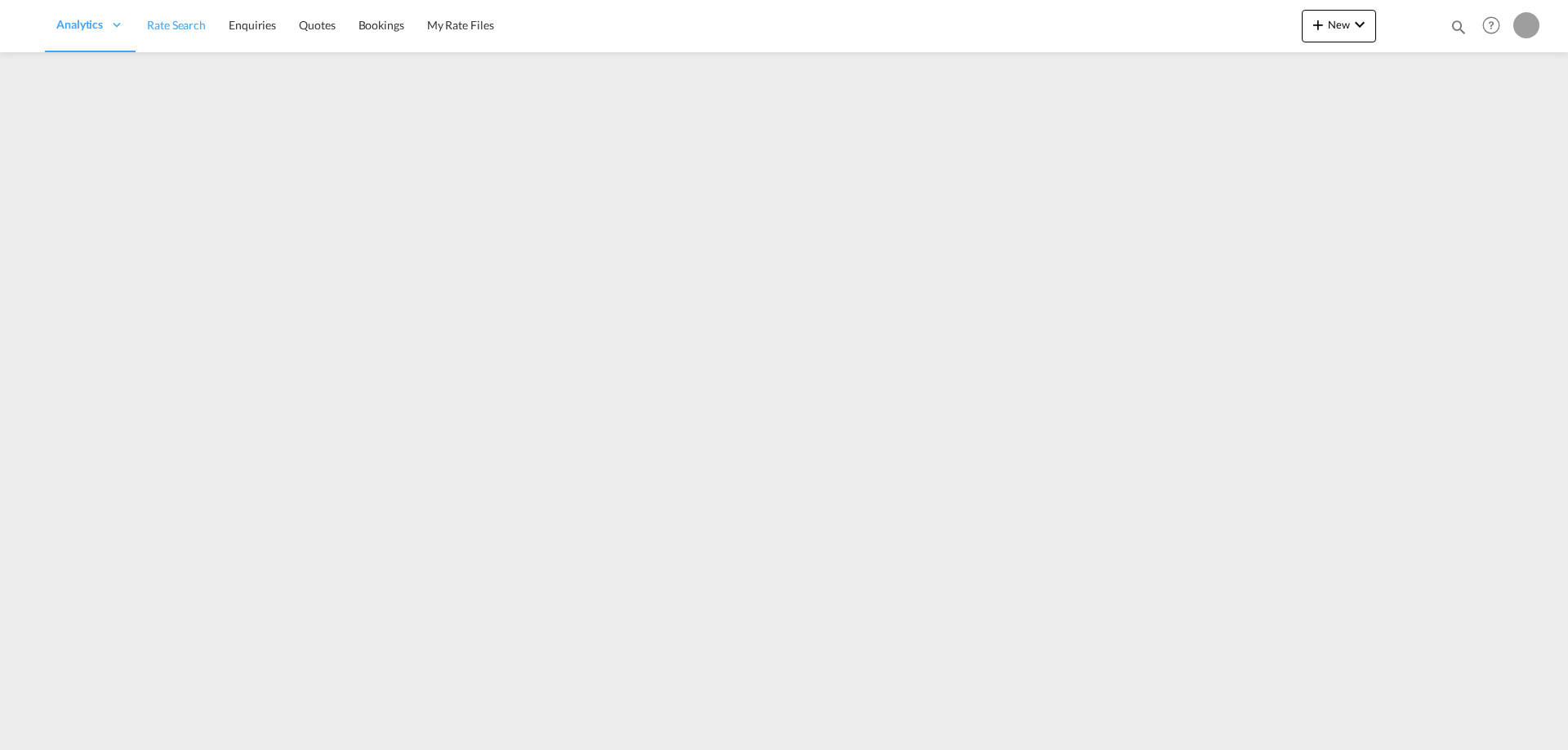
click at [189, 23] on span "Rate Search" at bounding box center [176, 25] width 59 height 14
click at [193, 29] on span "Rate Search" at bounding box center [176, 25] width 59 height 14
click at [184, 29] on span "Rate Search" at bounding box center [176, 25] width 59 height 14
click at [186, 30] on span "Rate Search" at bounding box center [176, 25] width 59 height 14
click at [184, 25] on span "Rate Search" at bounding box center [176, 25] width 59 height 14
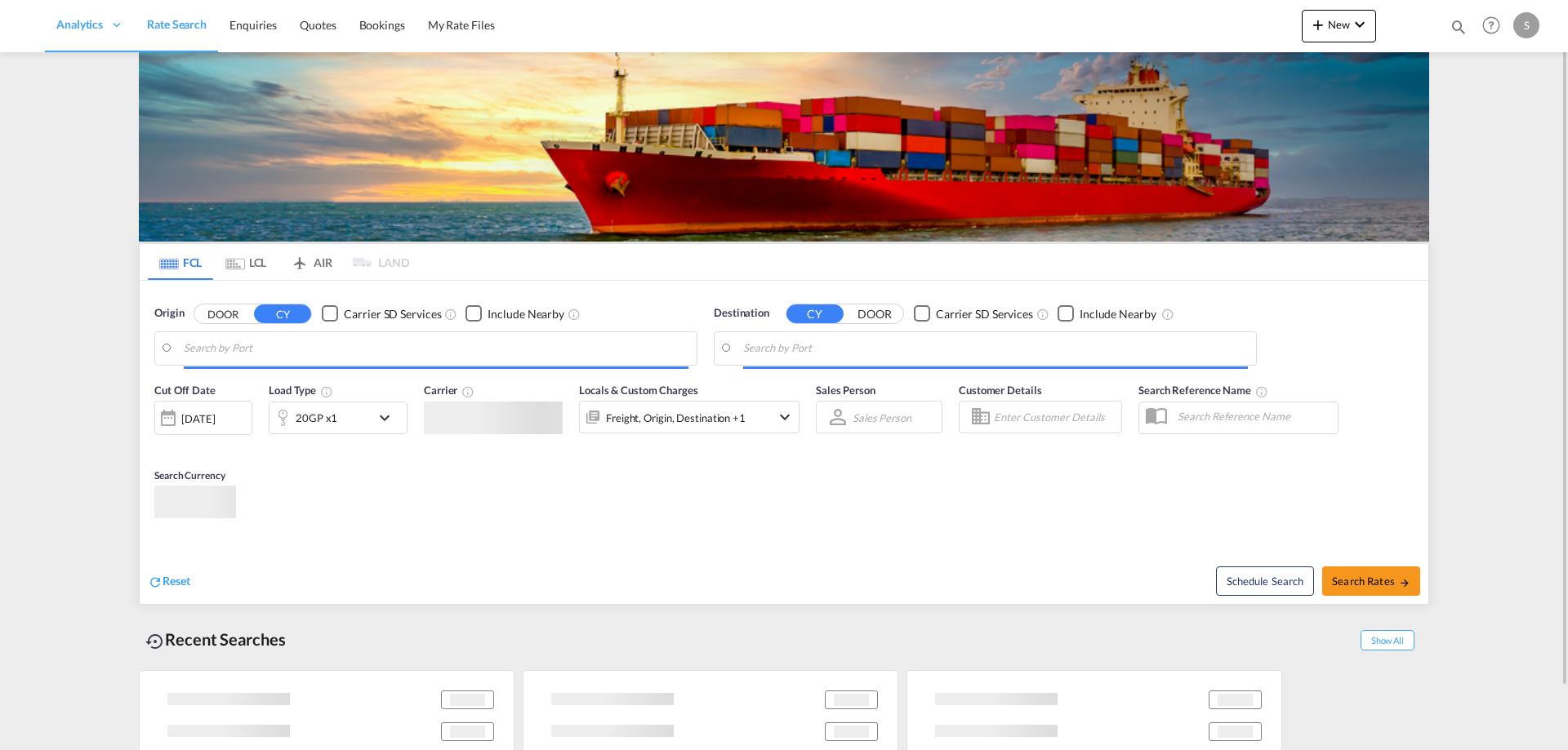
click at [260, 261] on md-tab-item "LCL" at bounding box center [246, 262] width 66 height 36
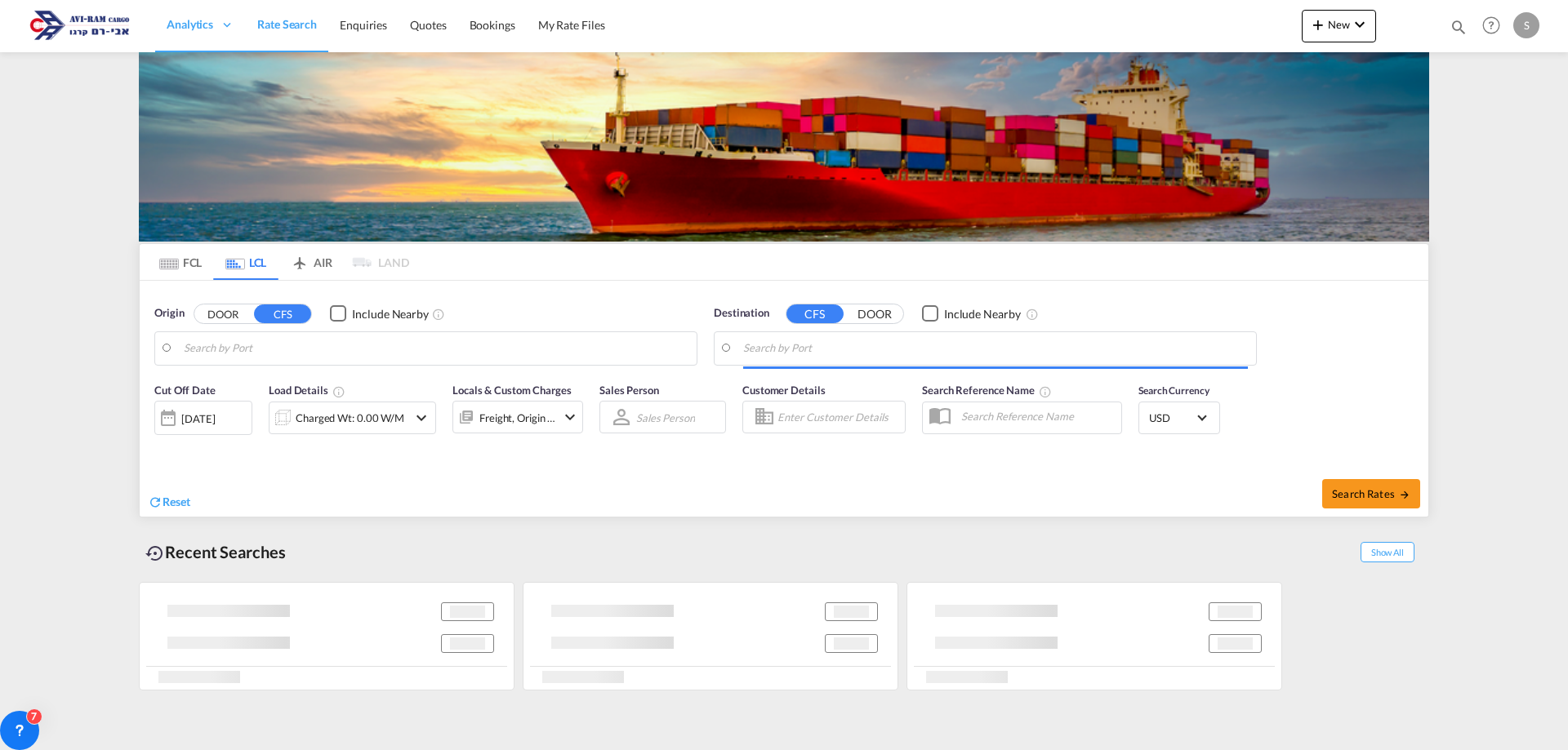
type input "[GEOGRAPHIC_DATA], GD, CNSZX"
type input "Ashdod, ILASH"
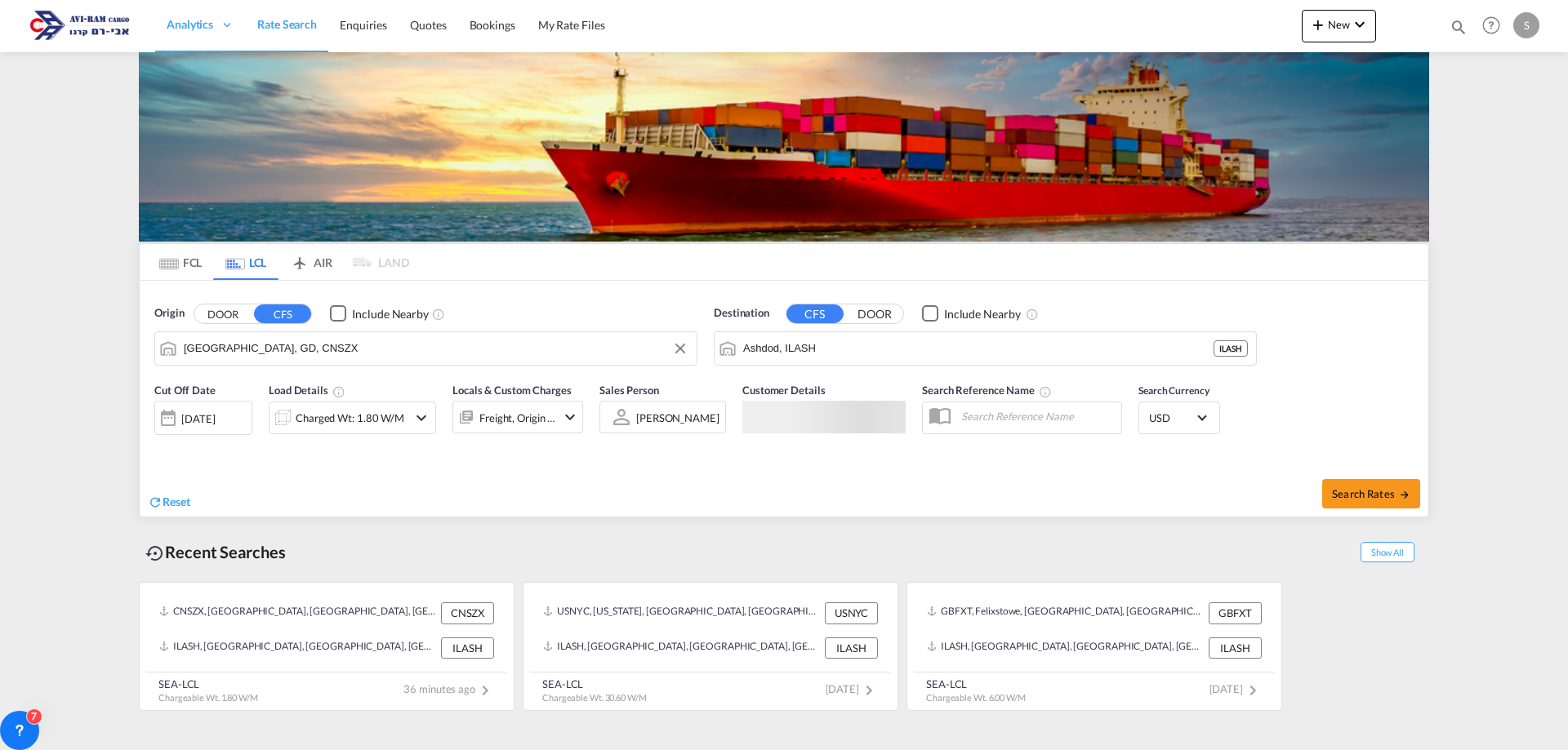
click at [270, 347] on input "[GEOGRAPHIC_DATA], GD, CNSZX" at bounding box center [436, 349] width 505 height 25
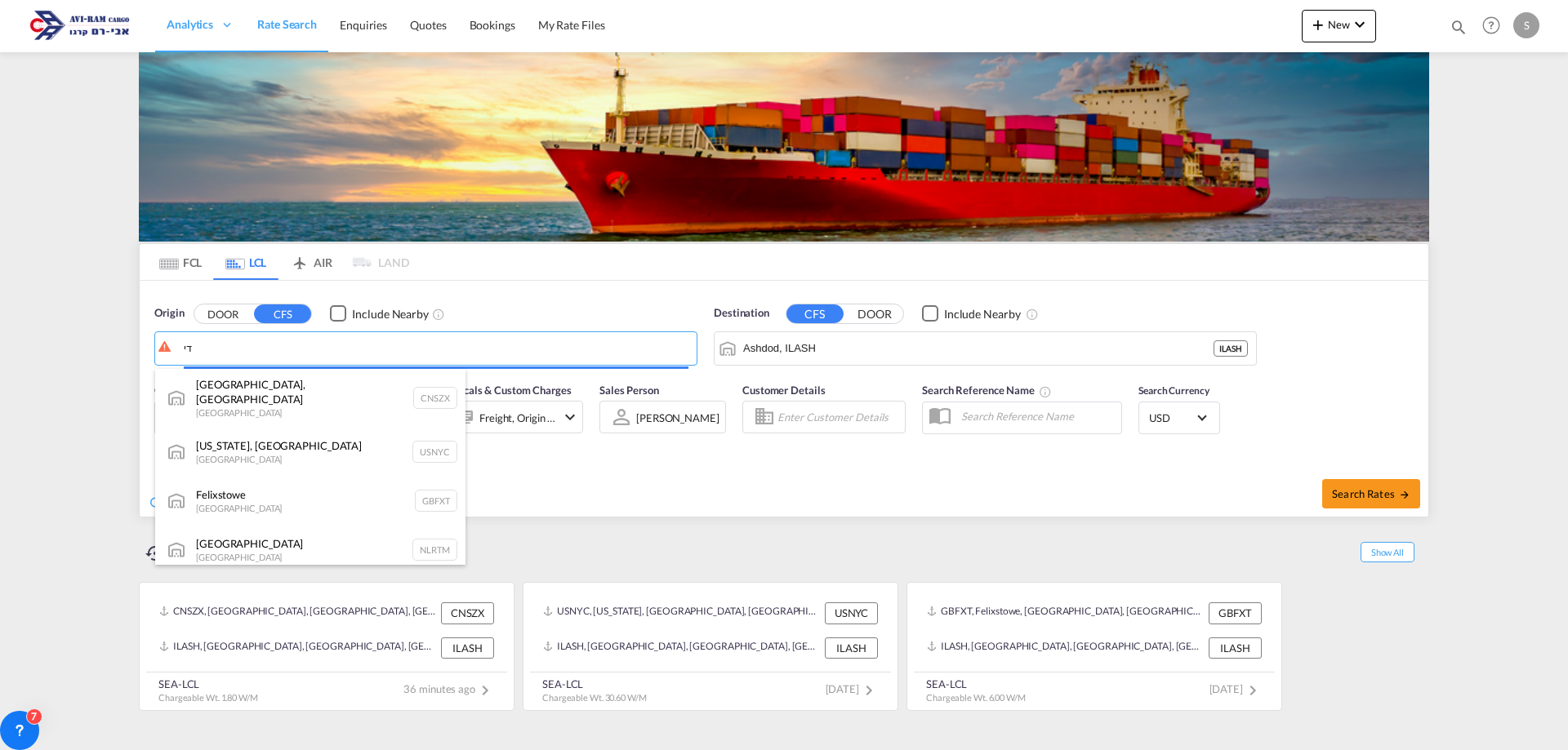
type input "ד"
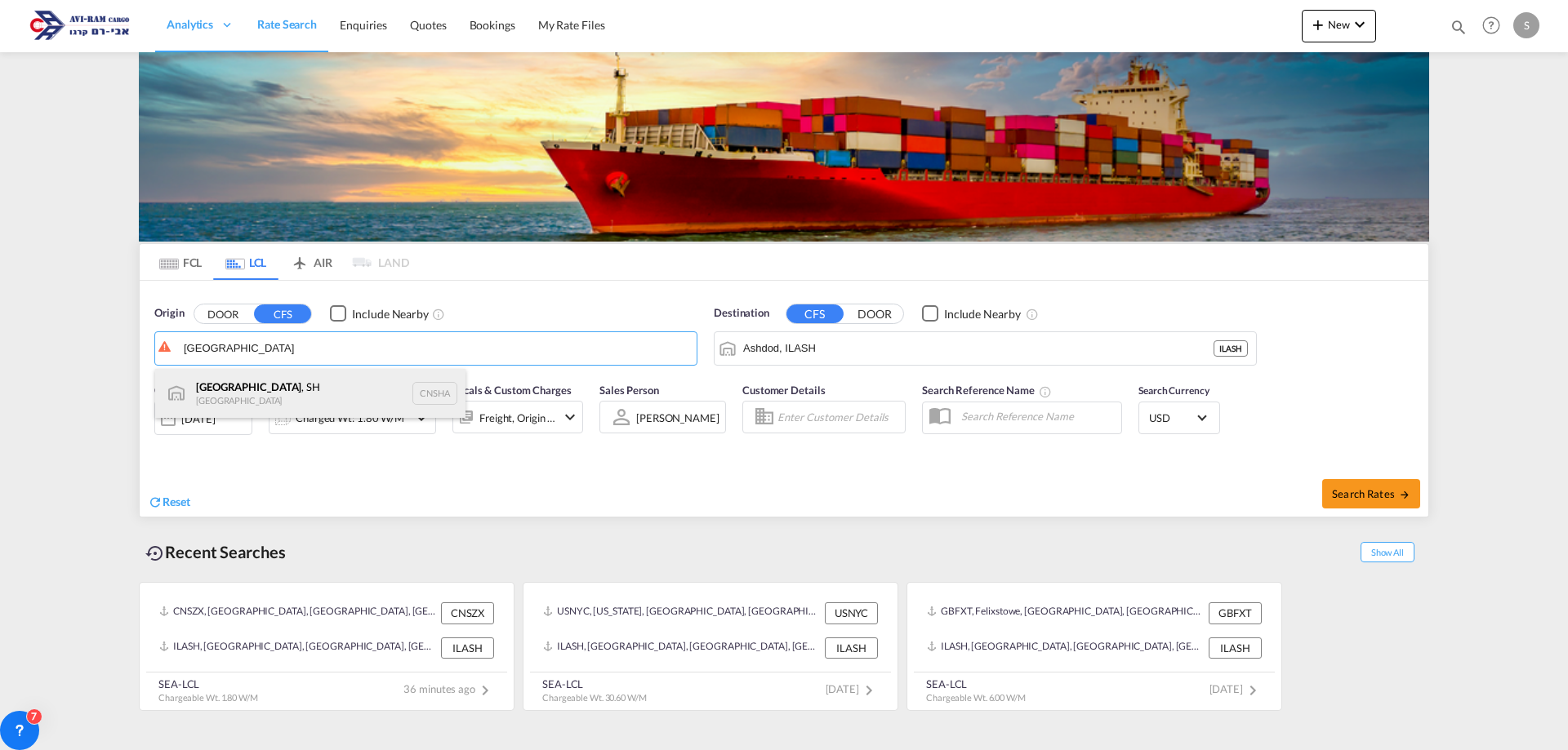
click at [279, 394] on div "[GEOGRAPHIC_DATA] , SH China CNSHA" at bounding box center [310, 394] width 310 height 49
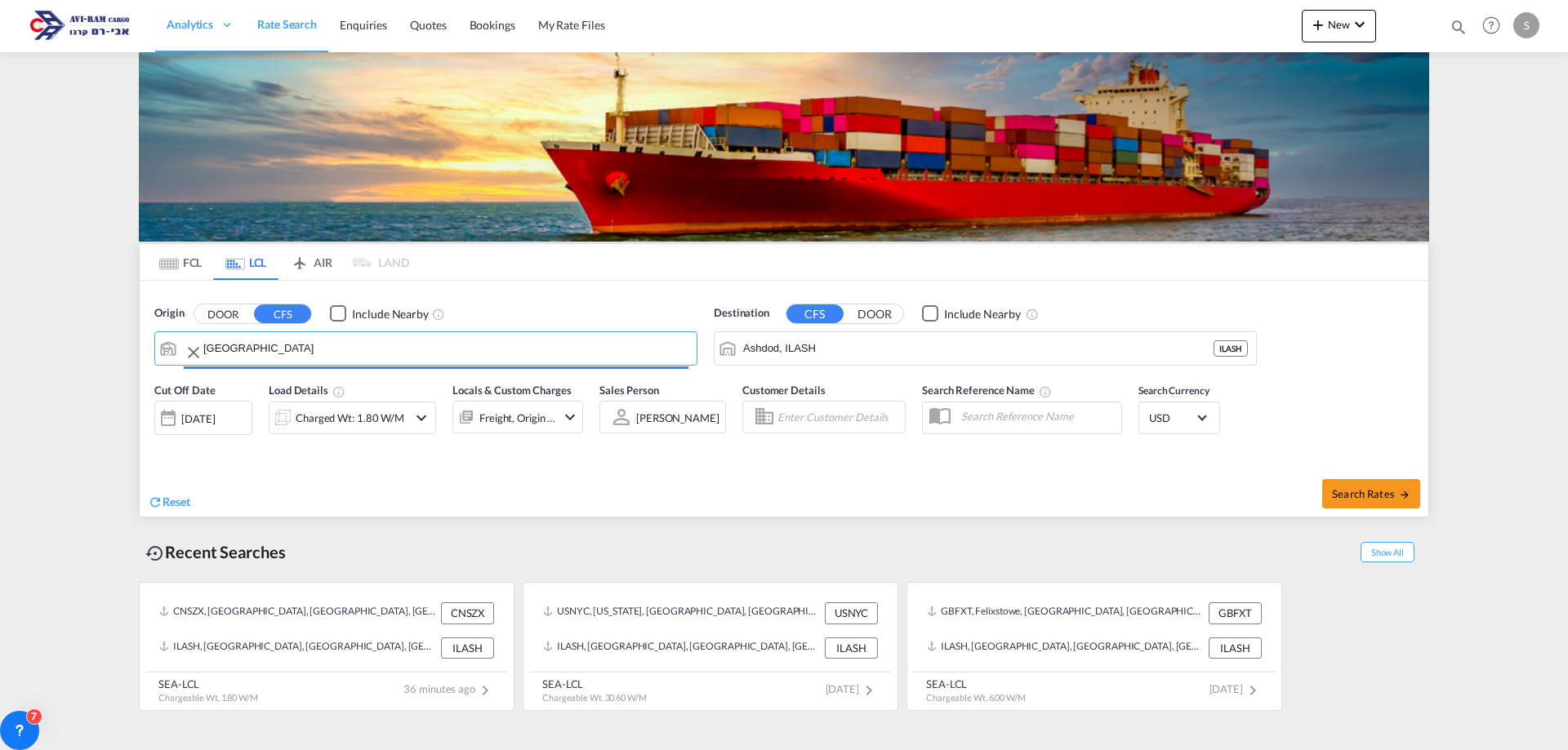
type input "[GEOGRAPHIC_DATA], SH, CNSHA"
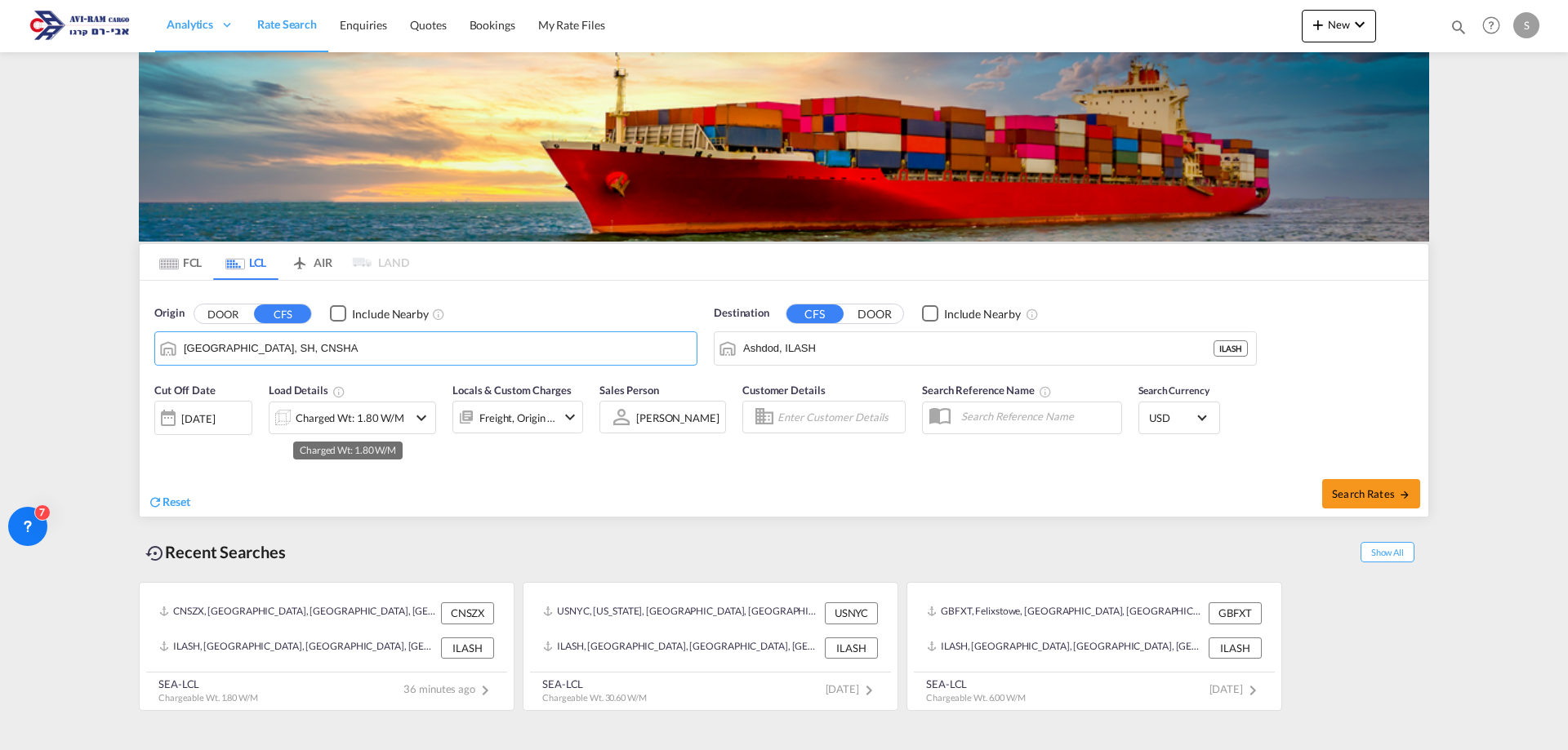
click at [322, 413] on div "Charged Wt: 1.80 W/M" at bounding box center [350, 418] width 109 height 23
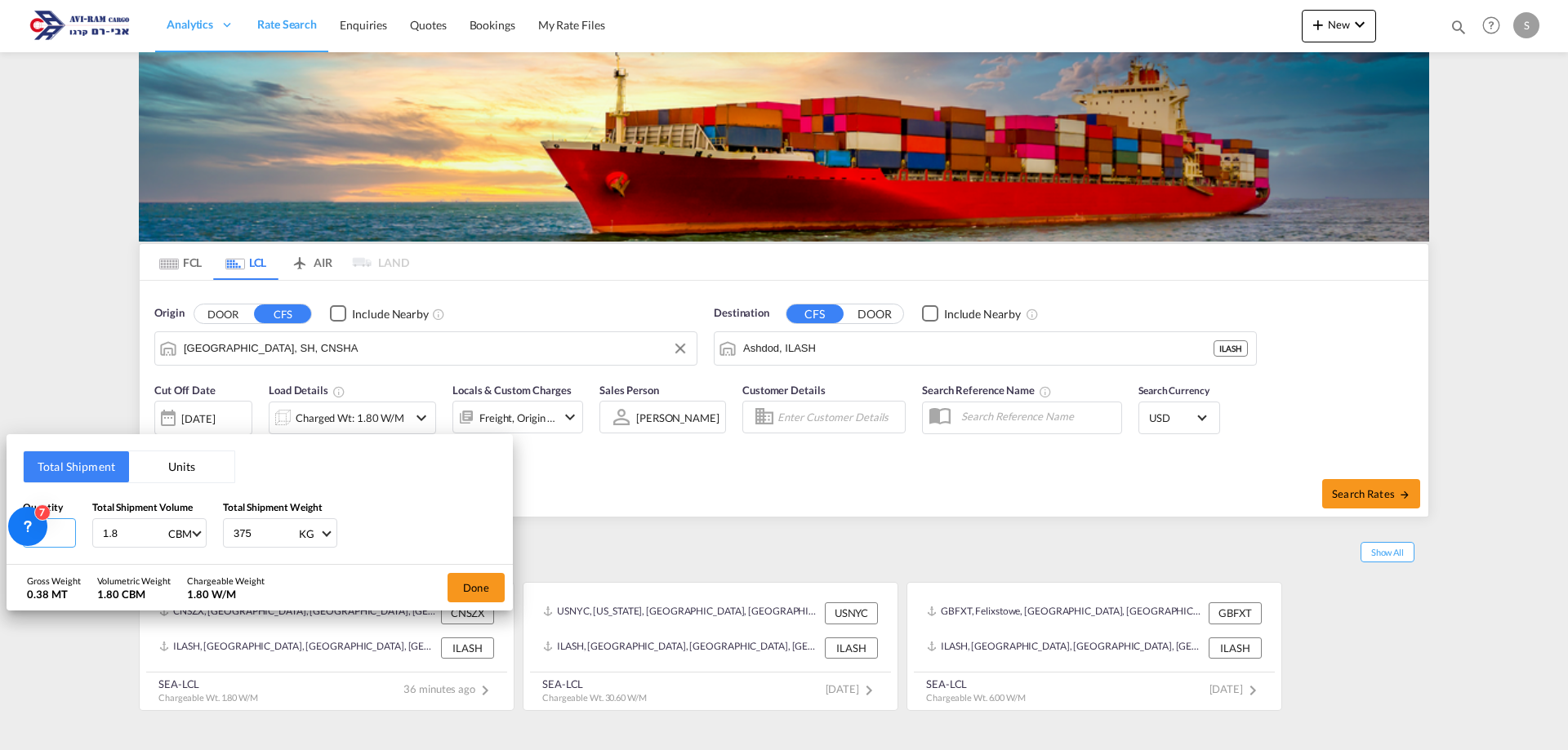
click at [55, 539] on input "25" at bounding box center [49, 533] width 53 height 29
type input "2"
type input "4.46"
type input "800"
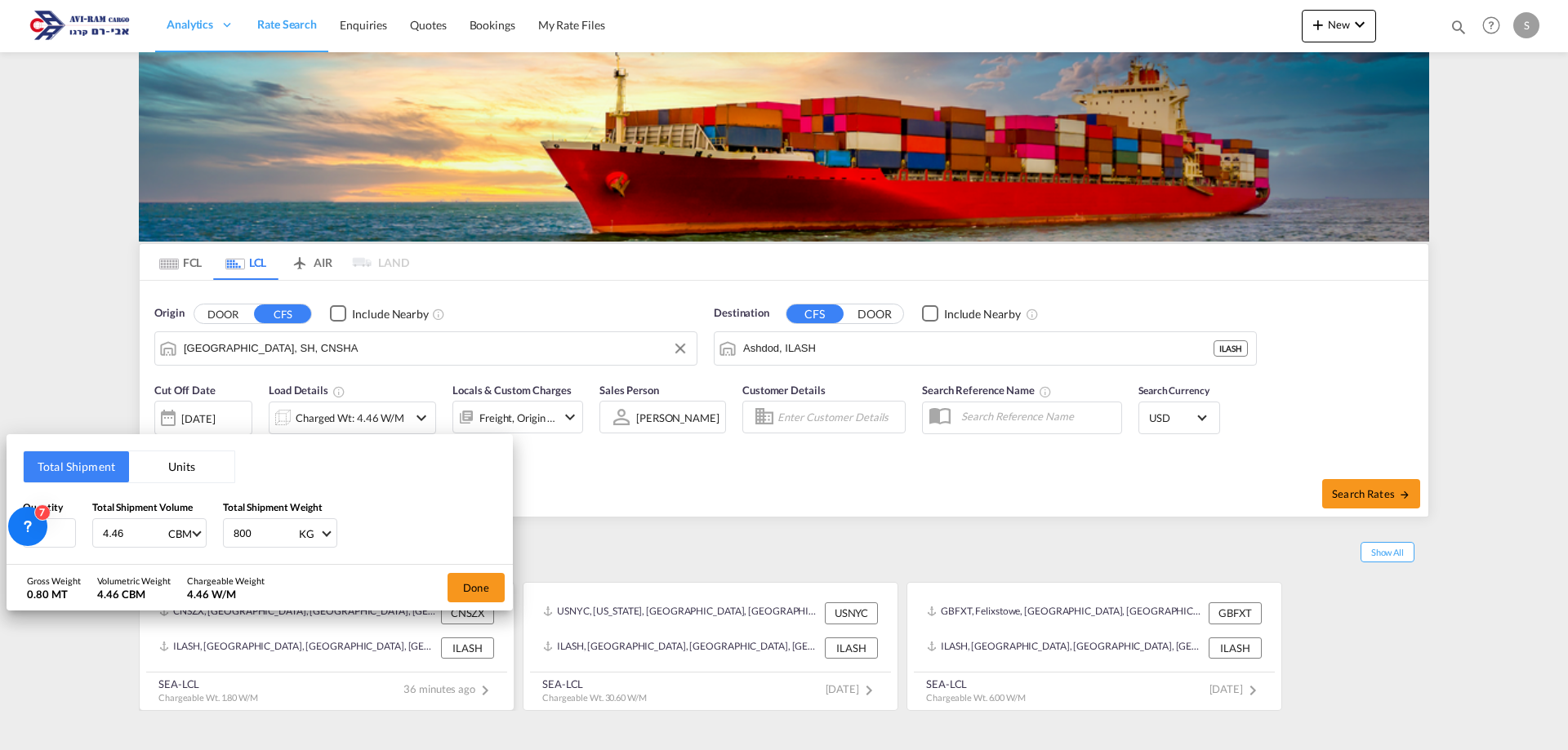
click at [454, 587] on button "Done" at bounding box center [476, 588] width 57 height 29
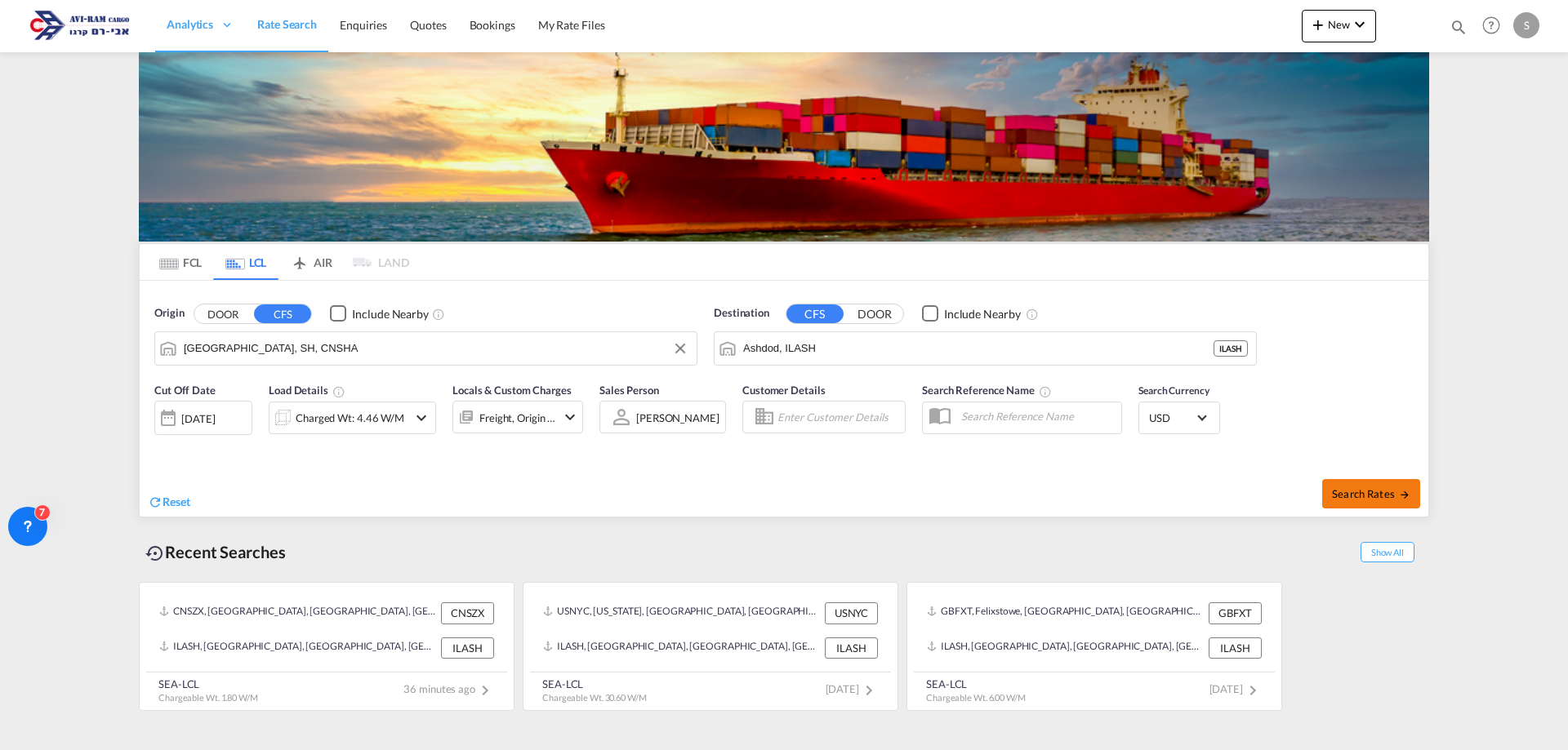
click at [1373, 499] on span "Search Rates" at bounding box center [1371, 494] width 79 height 13
type input "CNSHA to ILASH / [DATE]"
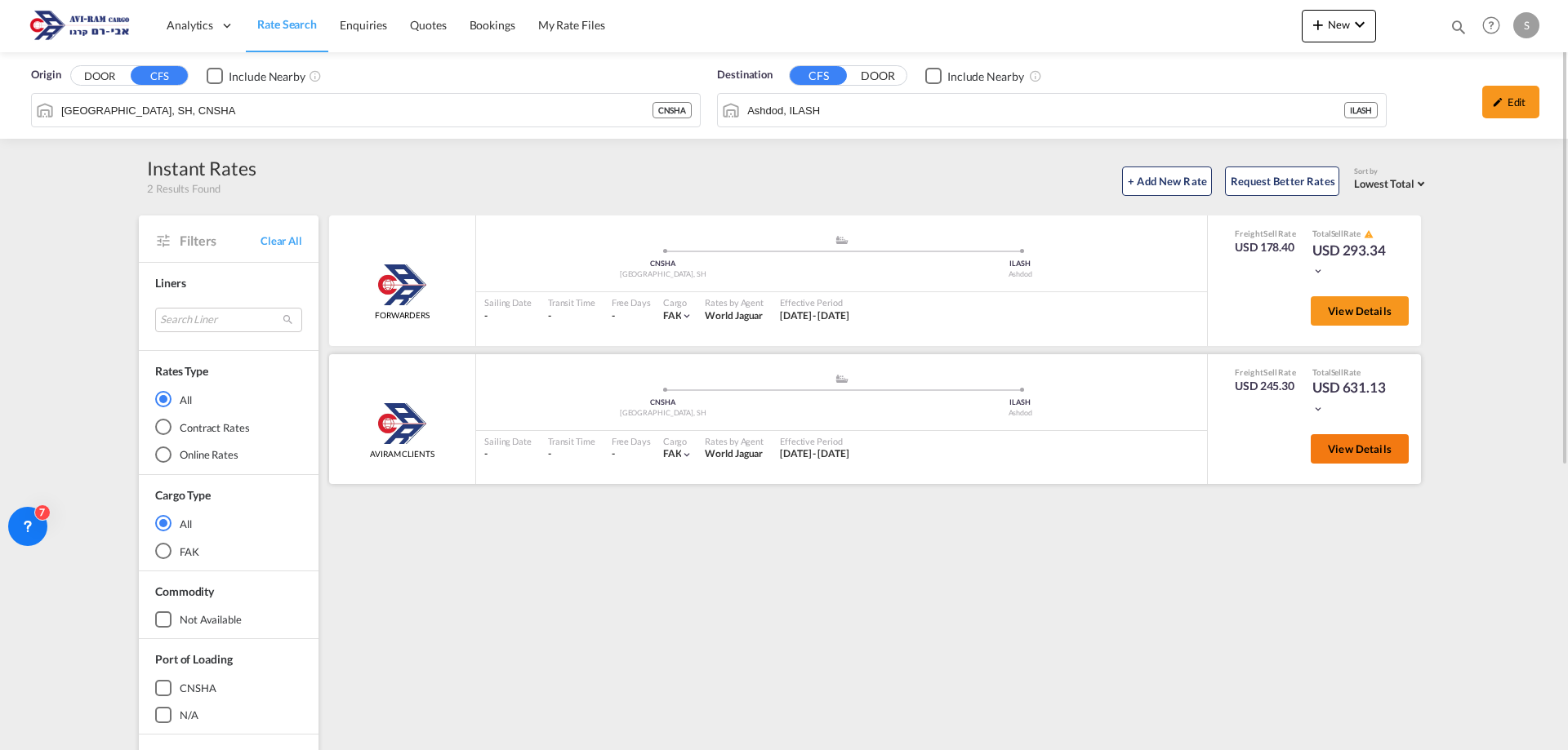
click at [1316, 437] on button "View Details" at bounding box center [1360, 449] width 98 height 29
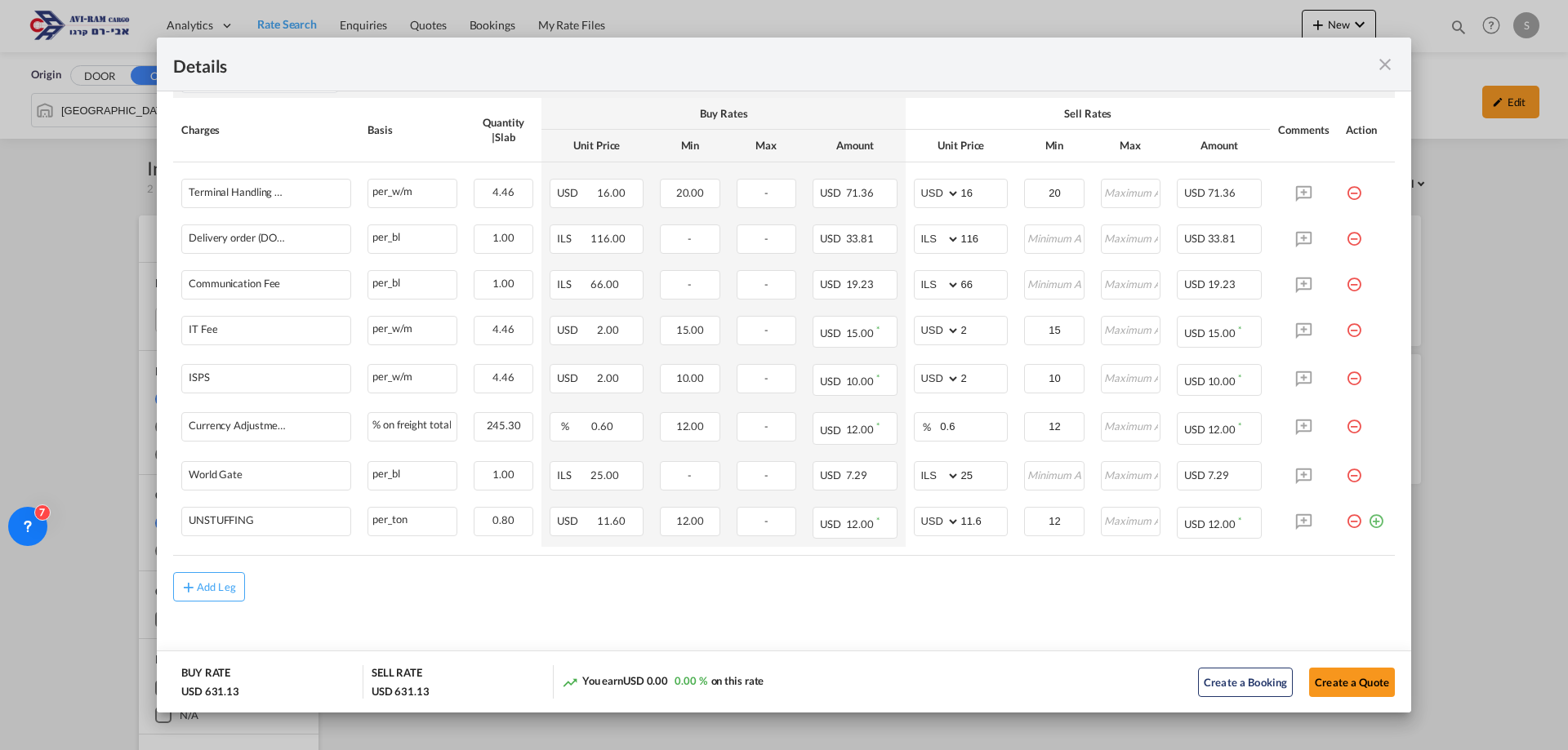
scroll to position [427, 0]
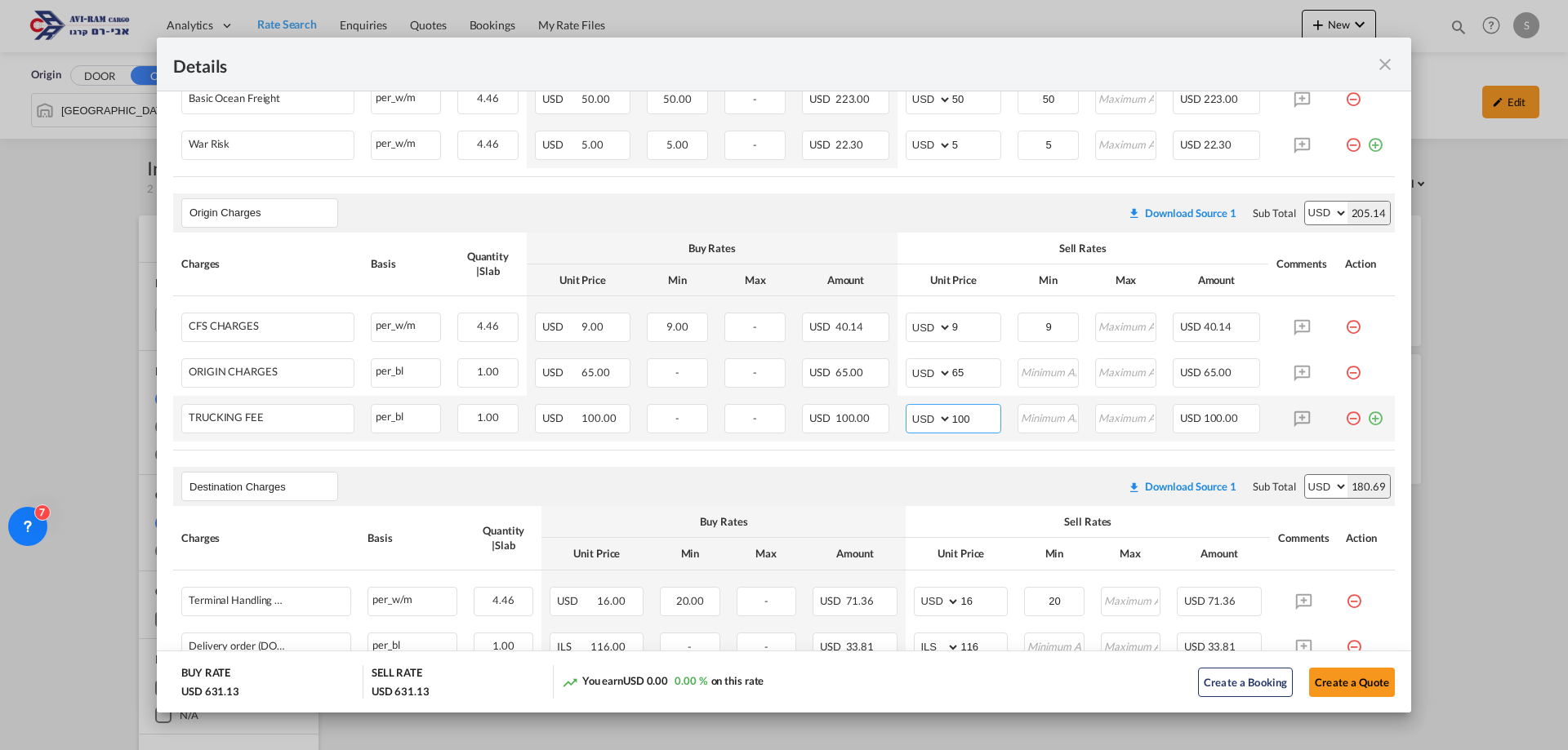
drag, startPoint x: 973, startPoint y: 421, endPoint x: 931, endPoint y: 422, distance: 42.0
click at [931, 422] on md-input-container "AED AFN ALL AMD ANG AOA ARS AUD AWG AZN BAM BBD BDT BGN BHD BIF BMD BND [PERSON…" at bounding box center [954, 419] width 96 height 29
click at [980, 431] on md-input-container "AED AFN ALL AMD ANG AOA ARS AUD AWG AZN BAM BBD BDT BGN BHD BIF BMD BND [PERSON…" at bounding box center [954, 419] width 96 height 29
drag, startPoint x: 977, startPoint y: 418, endPoint x: 912, endPoint y: 438, distance: 68.0
click at [913, 437] on td "AED AFN ALL AMD ANG AOA ARS AUD AWG AZN BAM BBD BDT BGN BHD BIF BMD BND [PERSON…" at bounding box center [954, 419] width 112 height 46
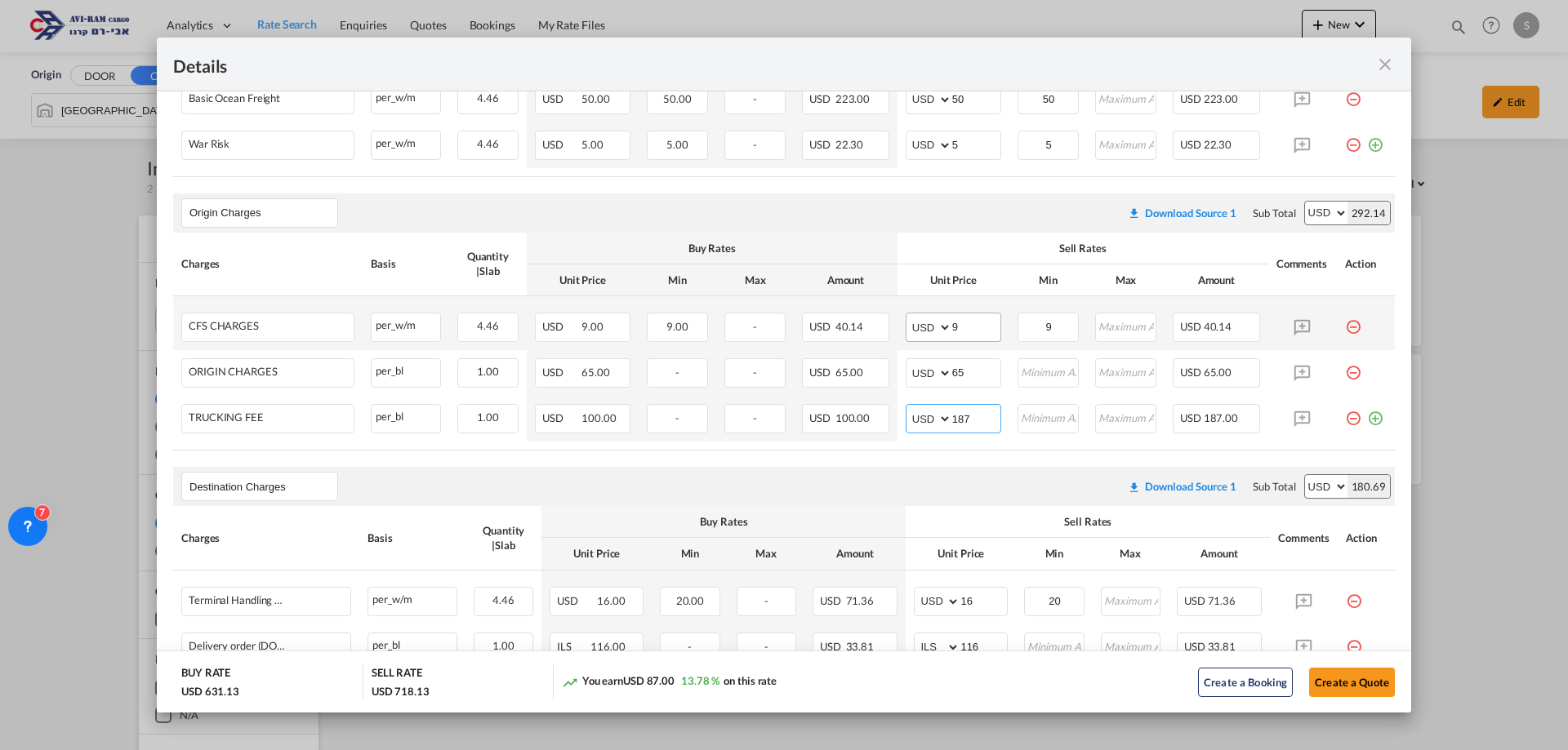
scroll to position [264, 0]
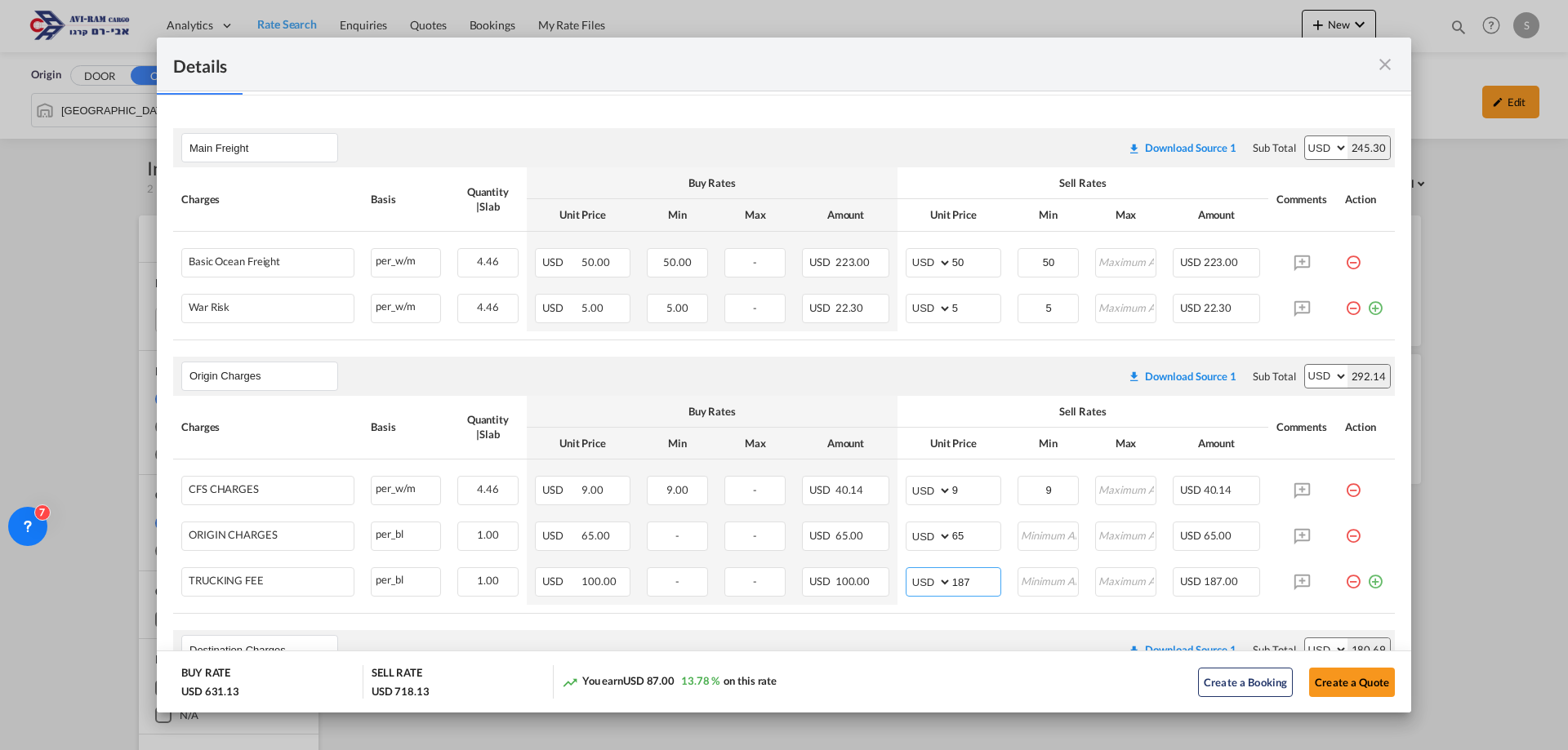
type input "187"
click at [931, 198] on th "Sell Rates" at bounding box center [1083, 183] width 371 height 32
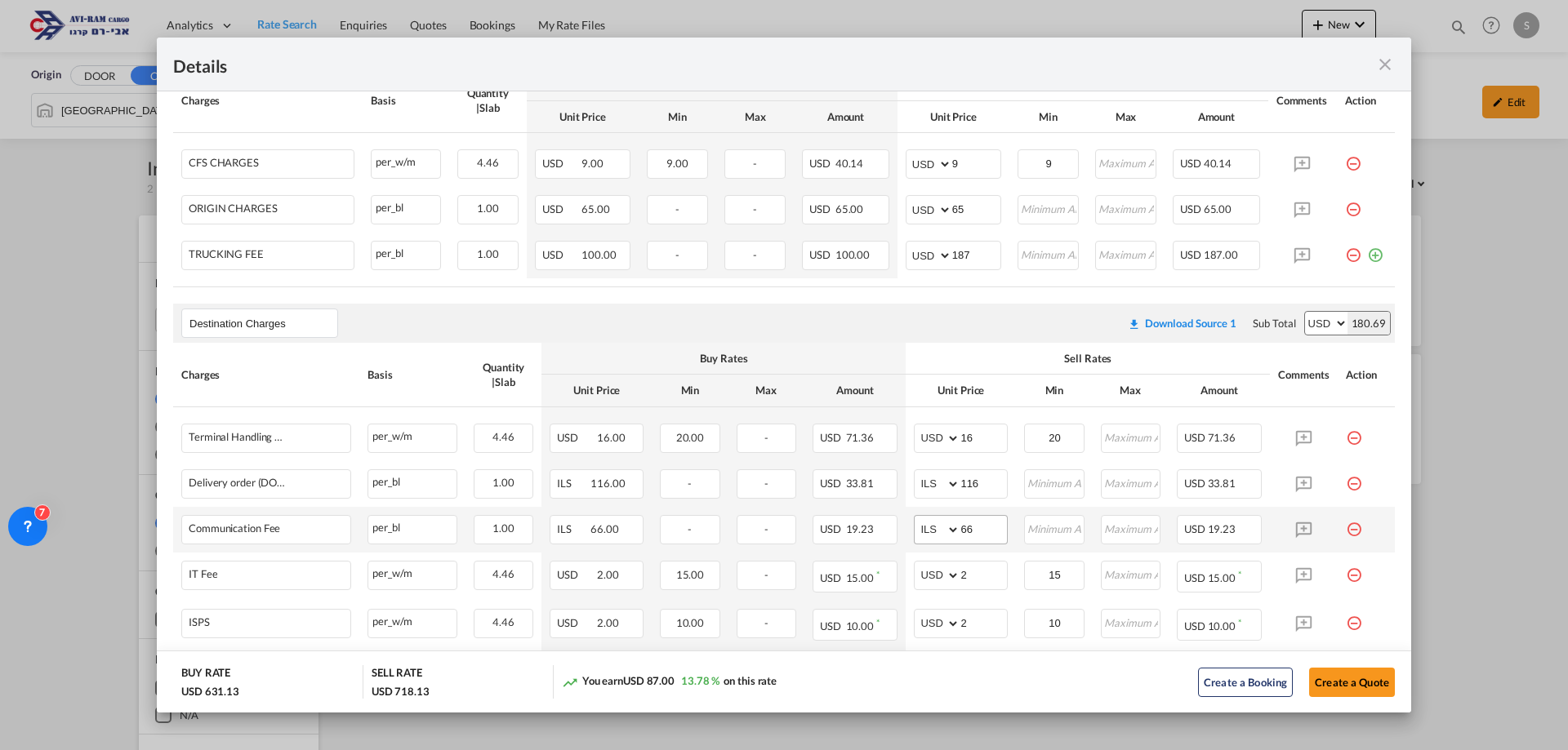
scroll to position [835, 0]
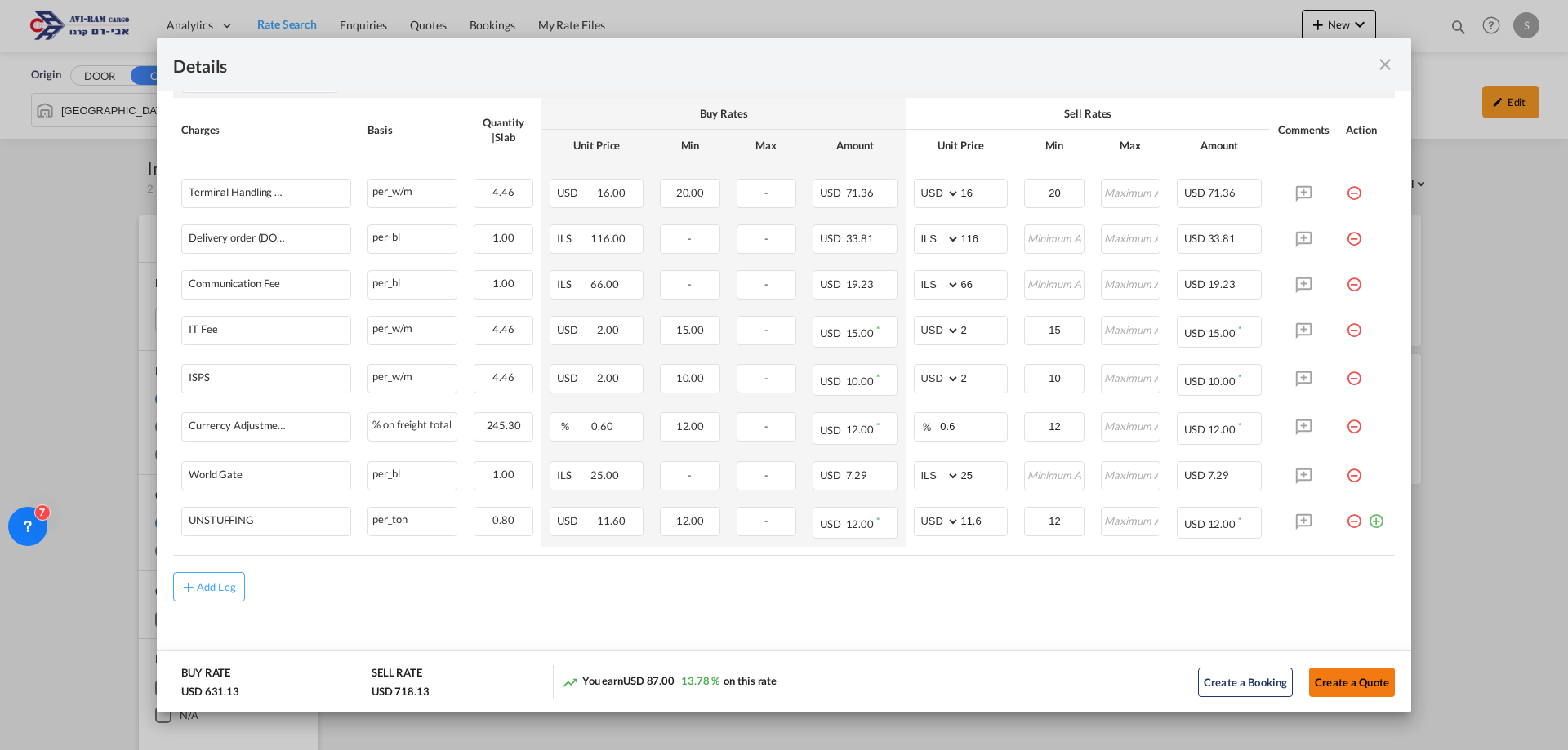
click at [1341, 679] on button "Create a Quote" at bounding box center [1352, 683] width 86 height 29
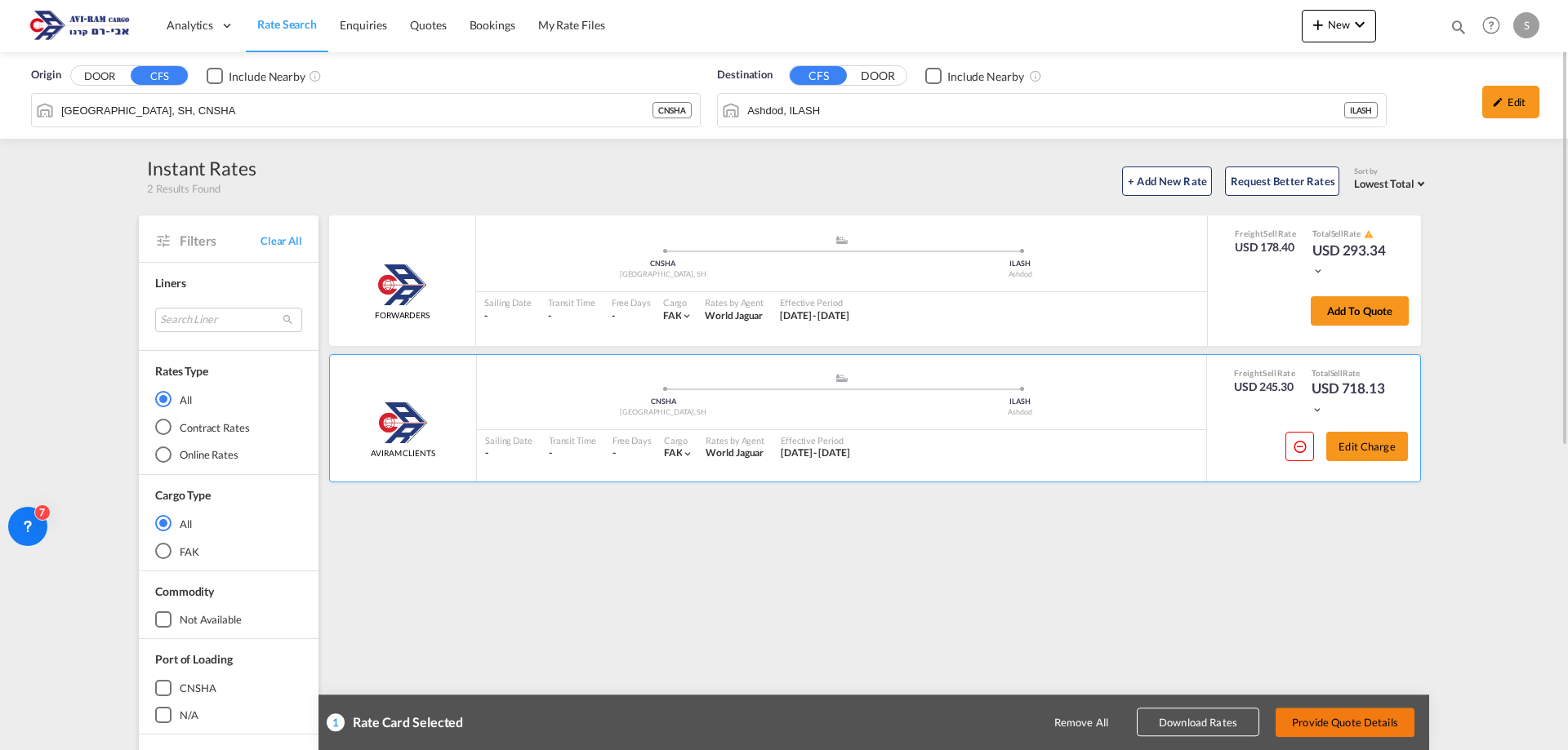
click at [1344, 730] on button "Provide Quote Details" at bounding box center [1345, 722] width 139 height 29
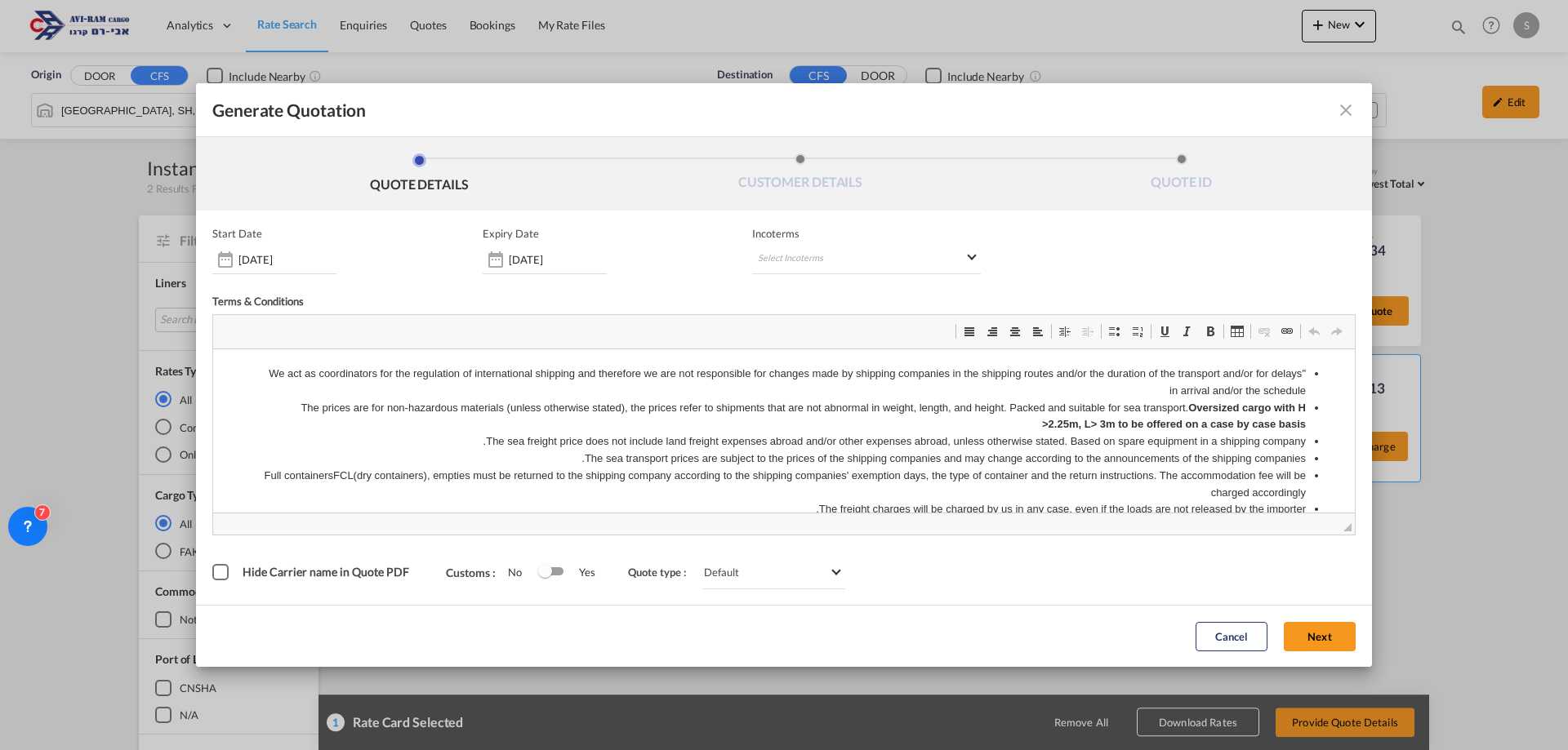
scroll to position [0, 0]
click at [804, 258] on md-select "Select Incoterms" at bounding box center [866, 260] width 229 height 29
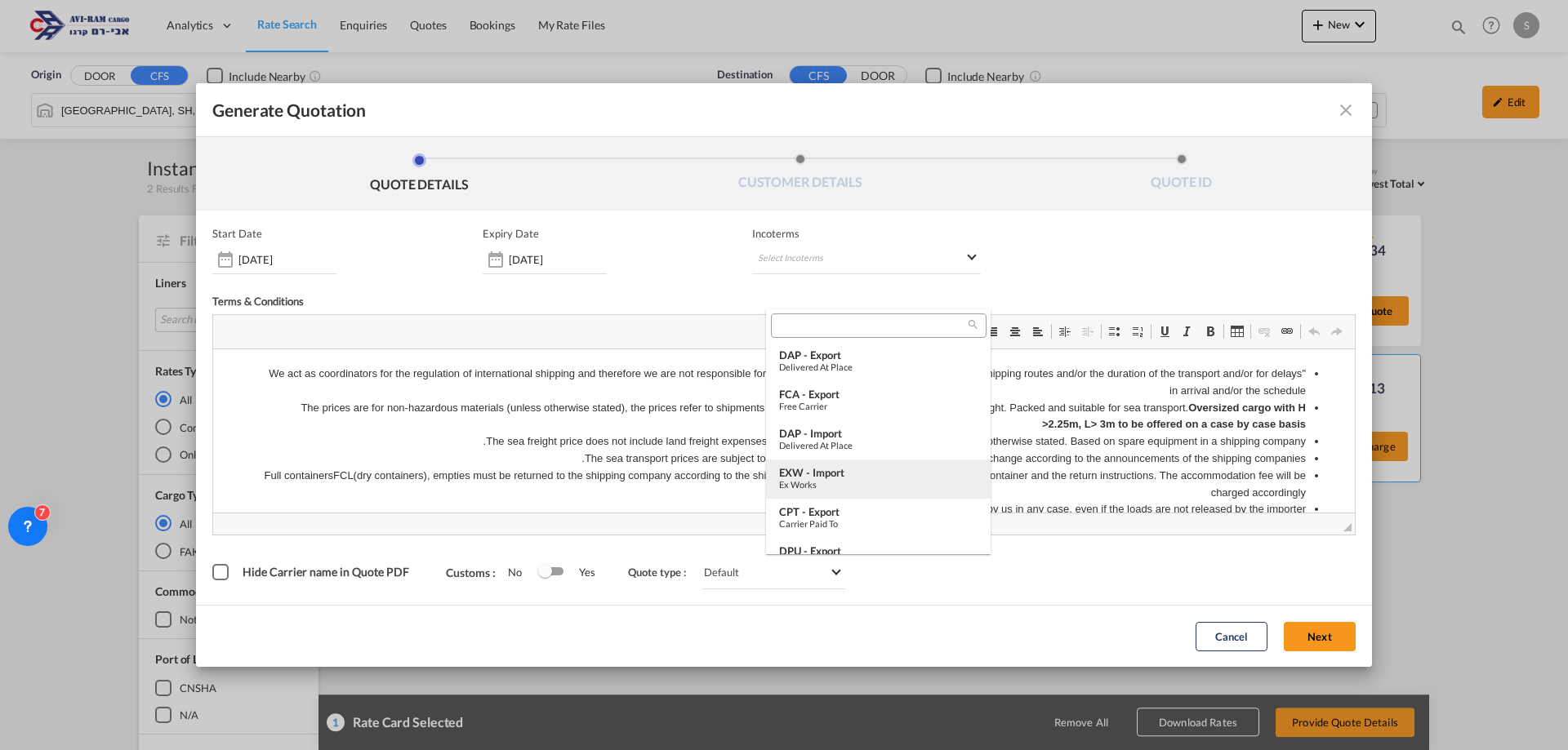
click at [851, 471] on div "EXW - import" at bounding box center [878, 472] width 198 height 13
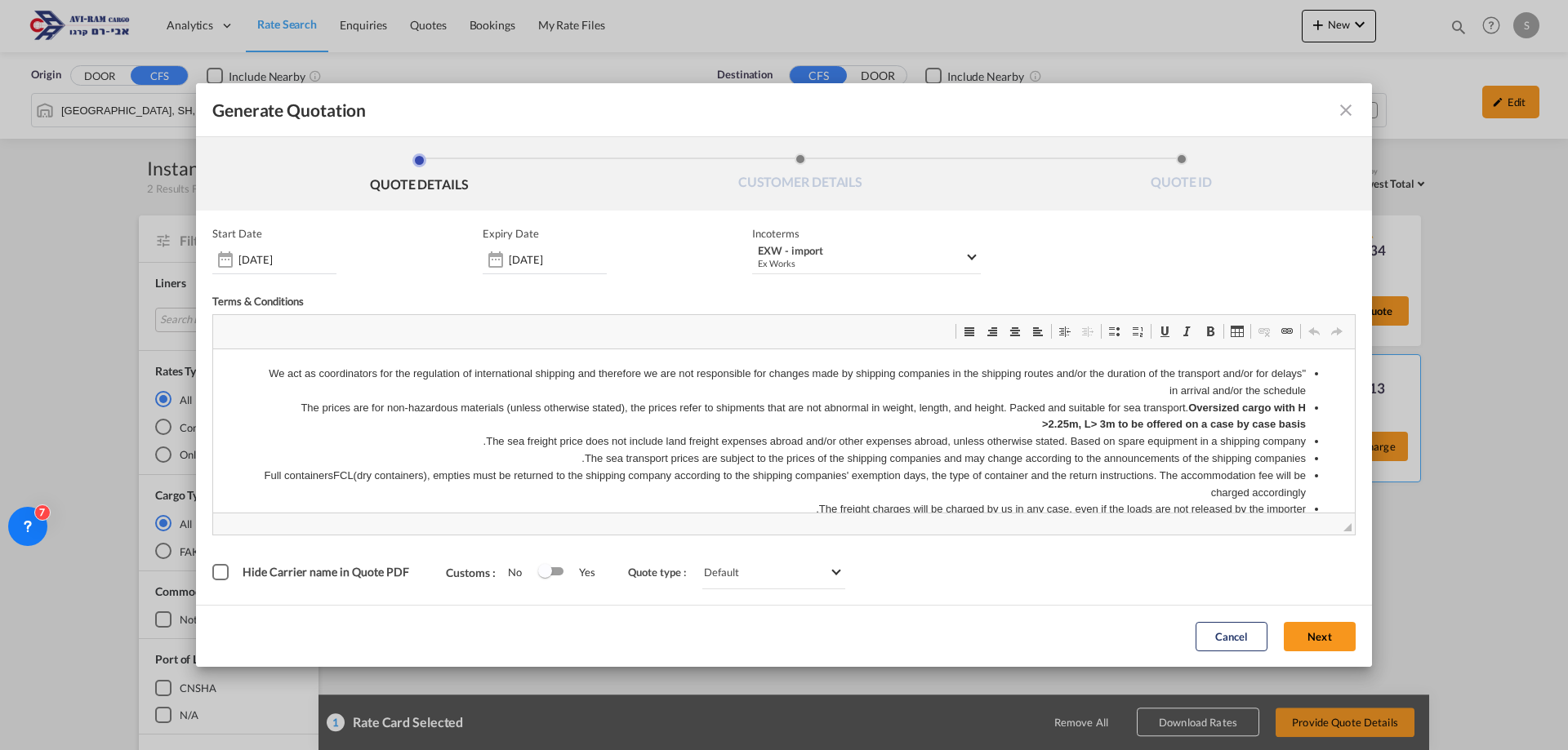
drag, startPoint x: 1305, startPoint y: 630, endPoint x: 1217, endPoint y: 594, distance: 95.1
click at [1307, 630] on button "Next" at bounding box center [1320, 637] width 72 height 29
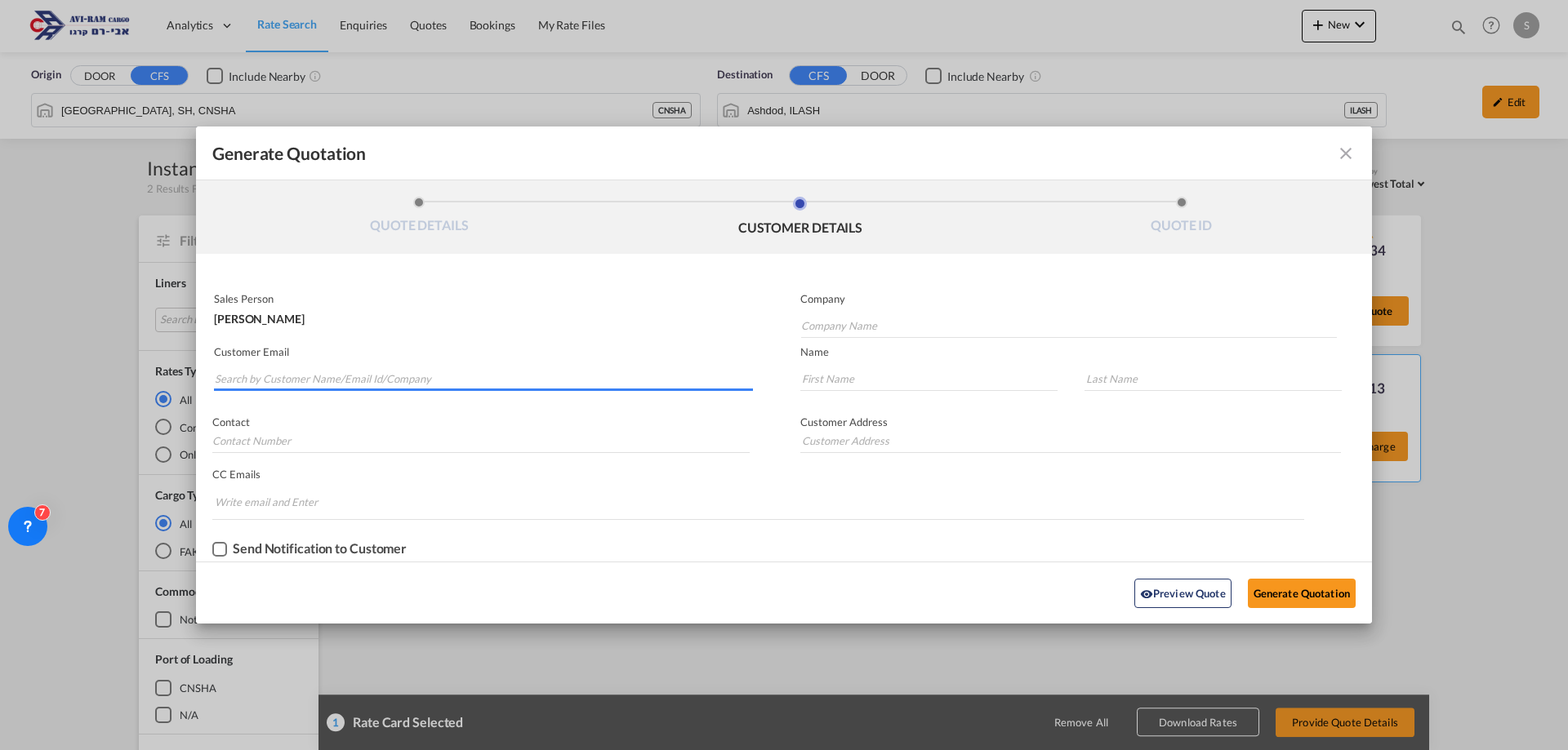
click at [370, 376] on input "Search by Customer Name/Email Id/Company" at bounding box center [483, 379] width 538 height 25
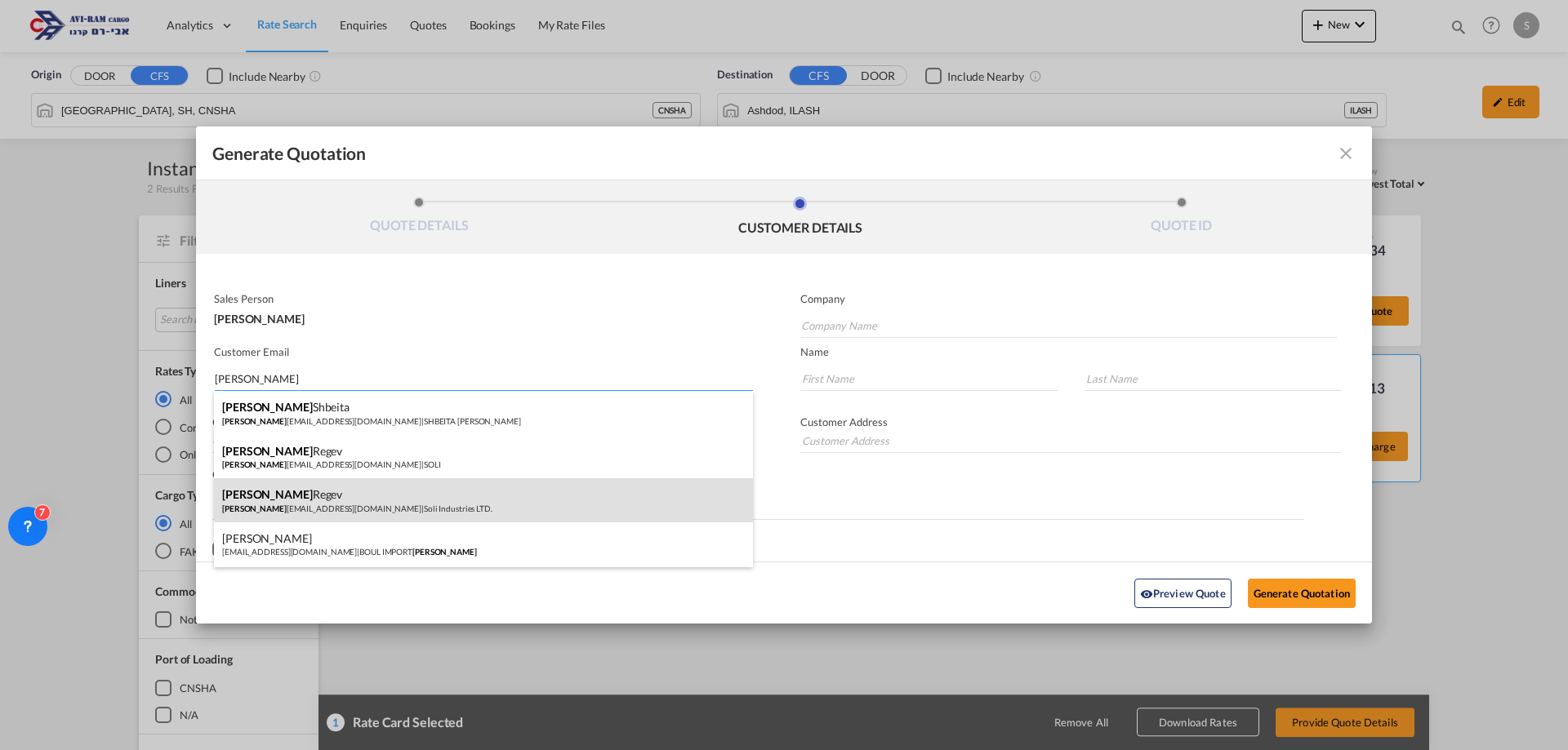
type input "[PERSON_NAME]"
click at [407, 497] on div "[PERSON_NAME] [PERSON_NAME] [EMAIL_ADDRESS][DOMAIN_NAME] | Soli Industries LTD." at bounding box center [483, 500] width 539 height 44
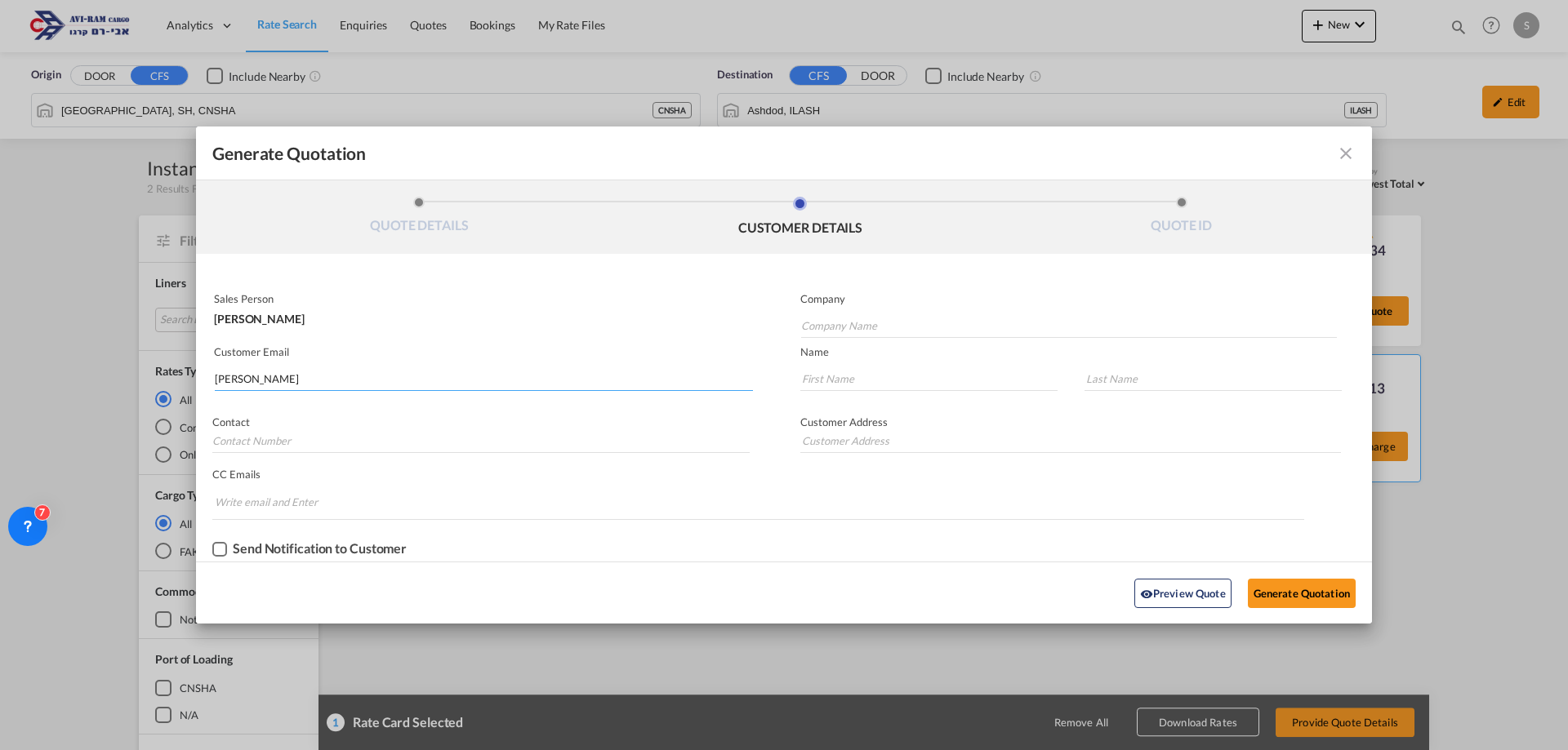
type input "Soli Industries LTD."
type input "[EMAIL_ADDRESS][DOMAIN_NAME]"
type input "[PERSON_NAME]"
type input "Regev"
type input "08-8581286"
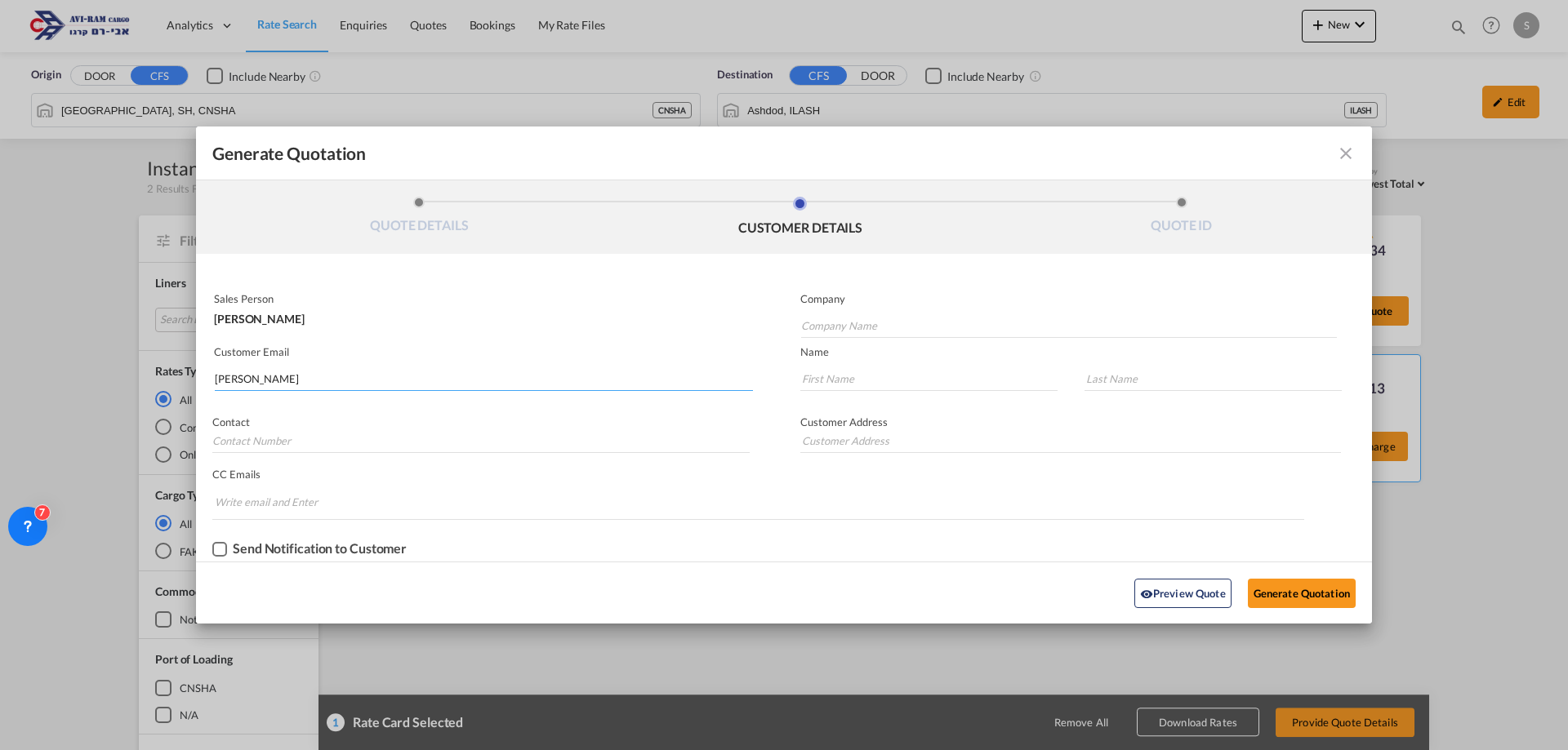
type input "[PERSON_NAME], 8310602, [GEOGRAPHIC_DATA]."
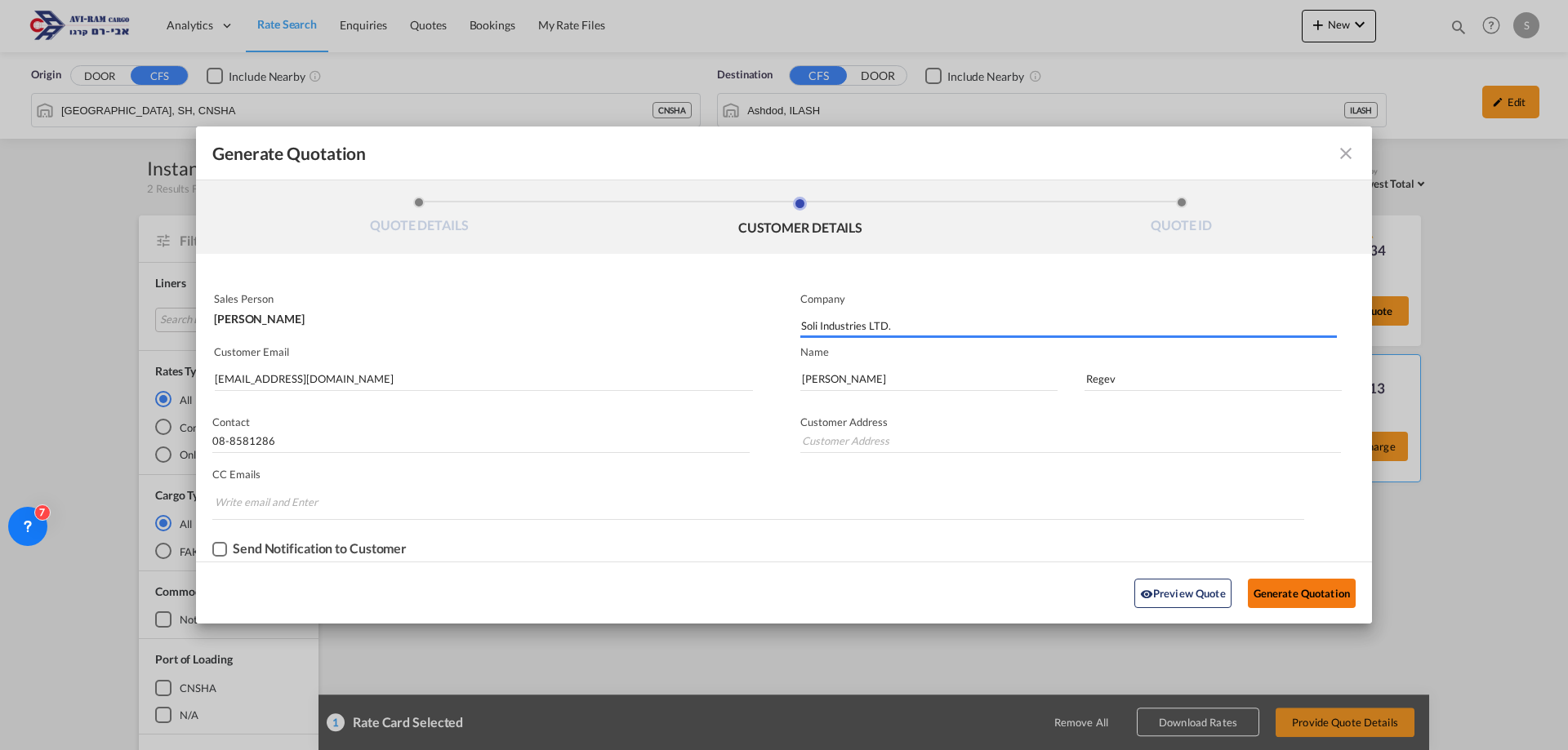
click at [1296, 600] on button "Generate Quotation" at bounding box center [1303, 594] width 108 height 29
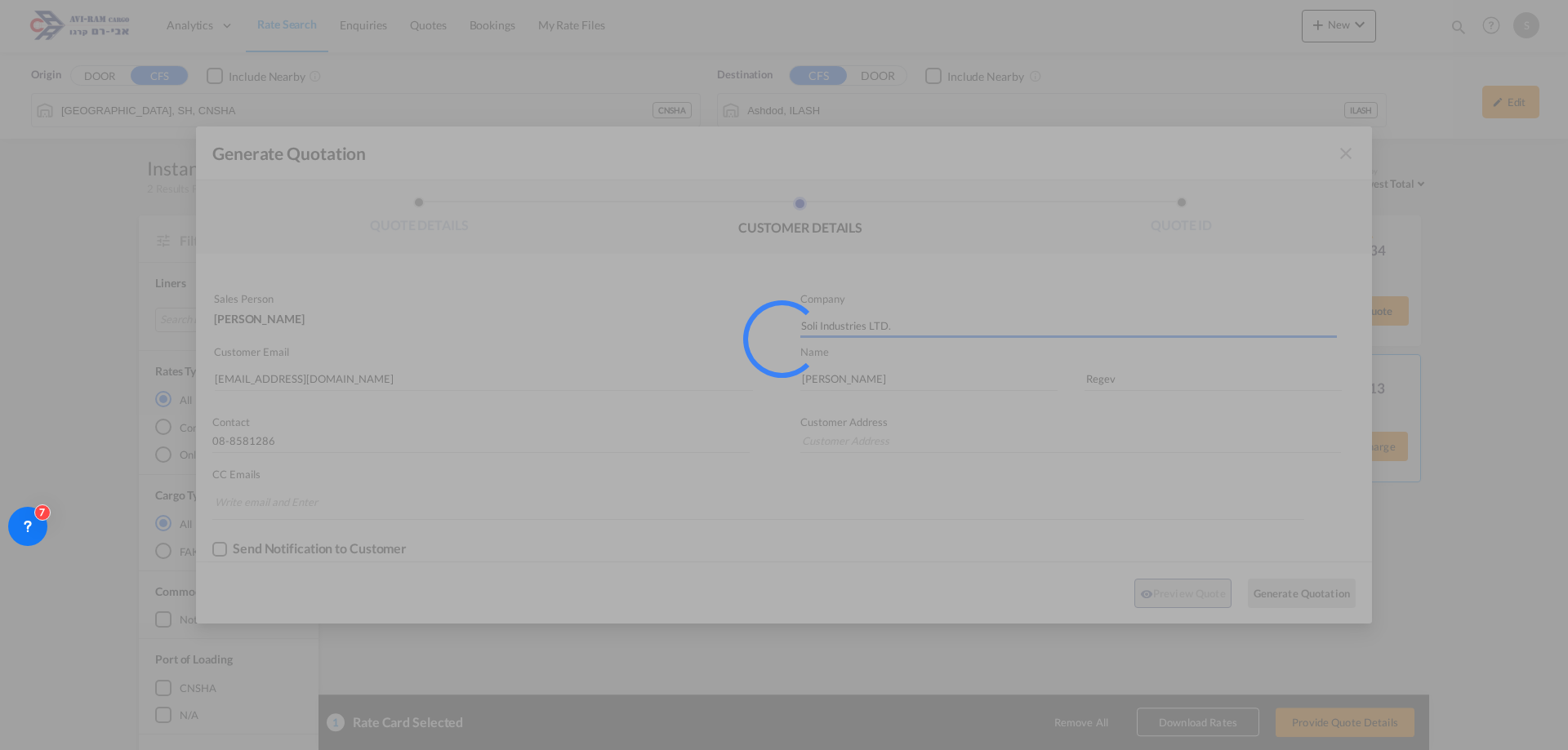
type input "[PERSON_NAME], 8310602, [GEOGRAPHIC_DATA]."
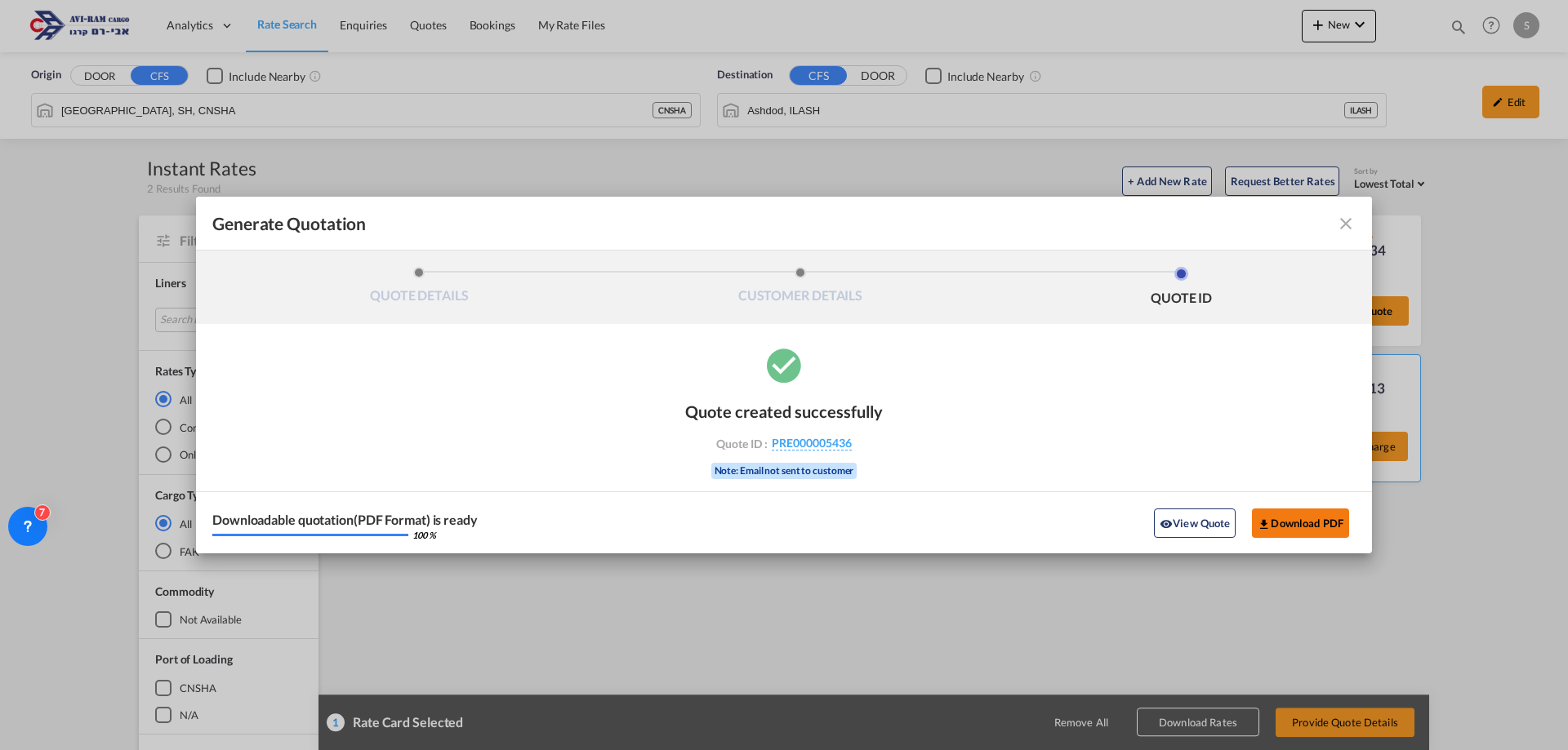
click at [1267, 512] on button "Download PDF" at bounding box center [1301, 523] width 97 height 29
